Goal: Task Accomplishment & Management: Manage account settings

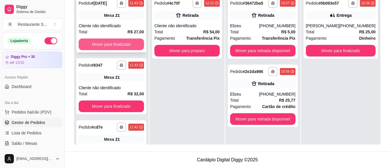
scroll to position [38, 0]
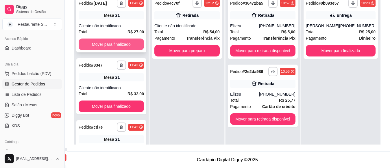
click at [126, 46] on button "Mover para finalizado" at bounding box center [111, 44] width 65 height 12
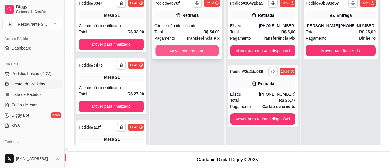
click at [177, 53] on button "Mover para preparo" at bounding box center [186, 50] width 63 height 11
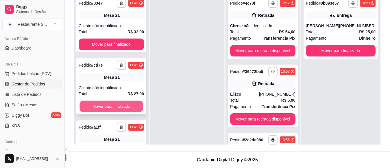
click at [127, 107] on button "Mover para finalizado" at bounding box center [111, 106] width 63 height 11
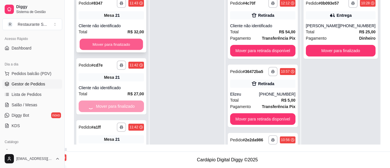
click at [115, 45] on button "Mover para finalizado" at bounding box center [111, 44] width 63 height 11
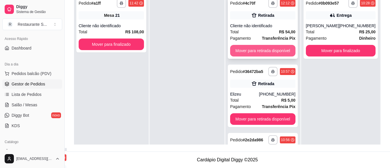
click at [246, 49] on button "Mover para retirada disponível" at bounding box center [262, 51] width 65 height 12
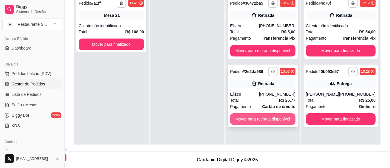
click at [259, 117] on button "Mover para retirada disponível" at bounding box center [262, 119] width 65 height 12
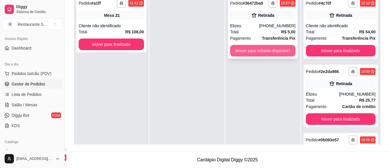
click at [256, 52] on button "Mover para retirada disponível" at bounding box center [262, 51] width 65 height 12
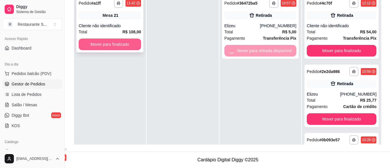
click at [126, 45] on button "Mover para finalizado" at bounding box center [110, 44] width 62 height 12
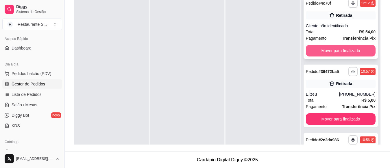
click at [340, 49] on button "Mover para finalizado" at bounding box center [341, 51] width 70 height 12
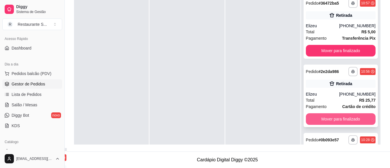
click at [332, 125] on button "Mover para finalizado" at bounding box center [341, 119] width 70 height 12
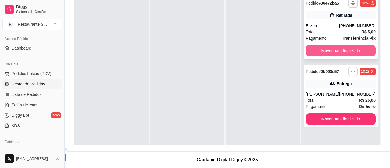
click at [337, 52] on button "Mover para finalizado" at bounding box center [341, 51] width 70 height 12
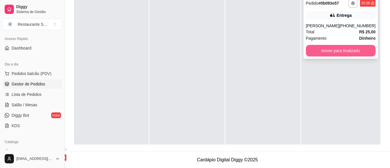
click at [335, 52] on button "Mover para finalizado" at bounding box center [341, 51] width 70 height 12
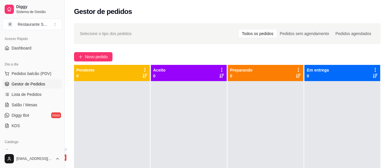
scroll to position [0, 0]
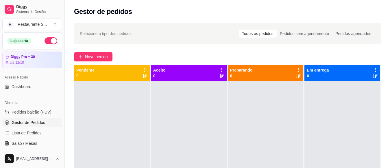
click at [46, 41] on button "button" at bounding box center [51, 40] width 13 height 7
